Goal: Task Accomplishment & Management: Complete application form

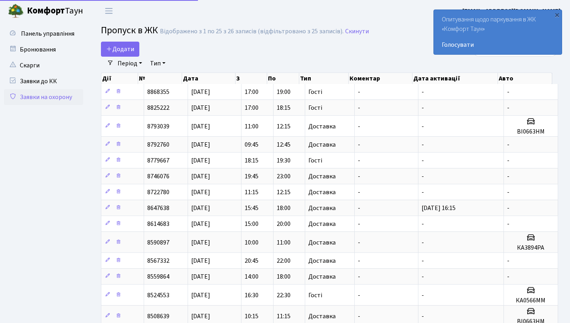
select select "25"
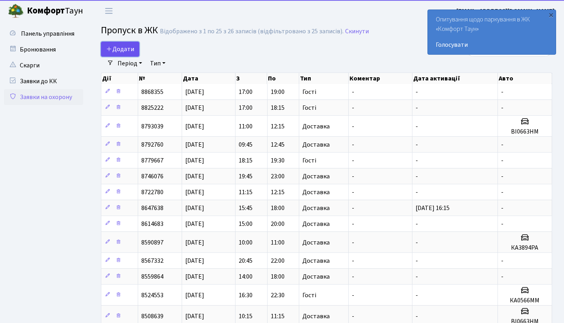
click at [106, 45] on span "Додати" at bounding box center [120, 49] width 28 height 9
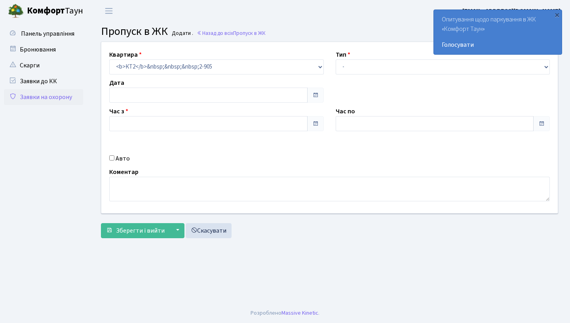
type input "[DATE]"
type input "15:30"
type input "16:45"
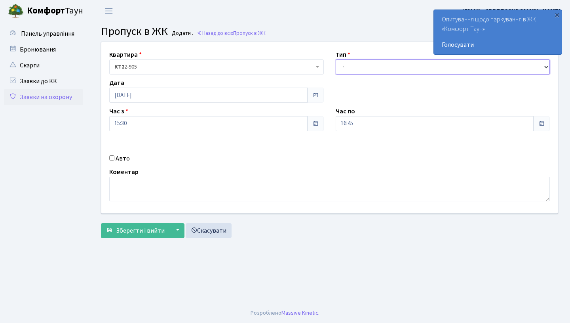
click at [368, 64] on select "- Доставка Таксі Гості Сервіс" at bounding box center [443, 66] width 215 height 15
select select "1"
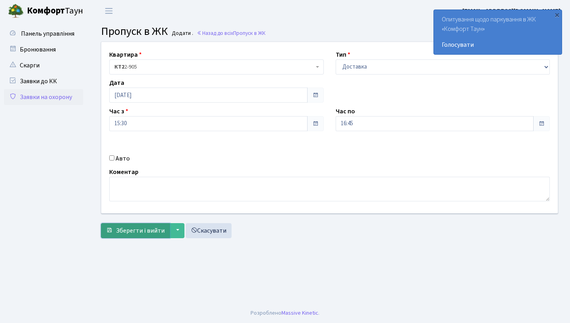
click at [150, 231] on span "Зберегти і вийти" at bounding box center [140, 230] width 49 height 9
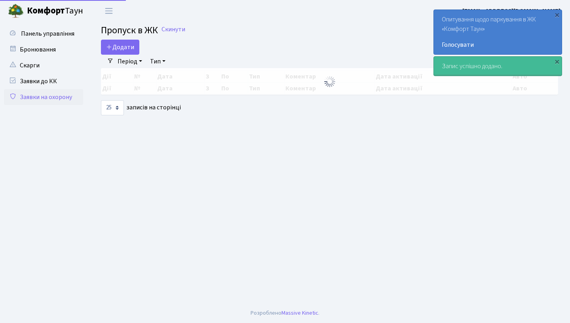
select select "25"
